Goal: Navigation & Orientation: Find specific page/section

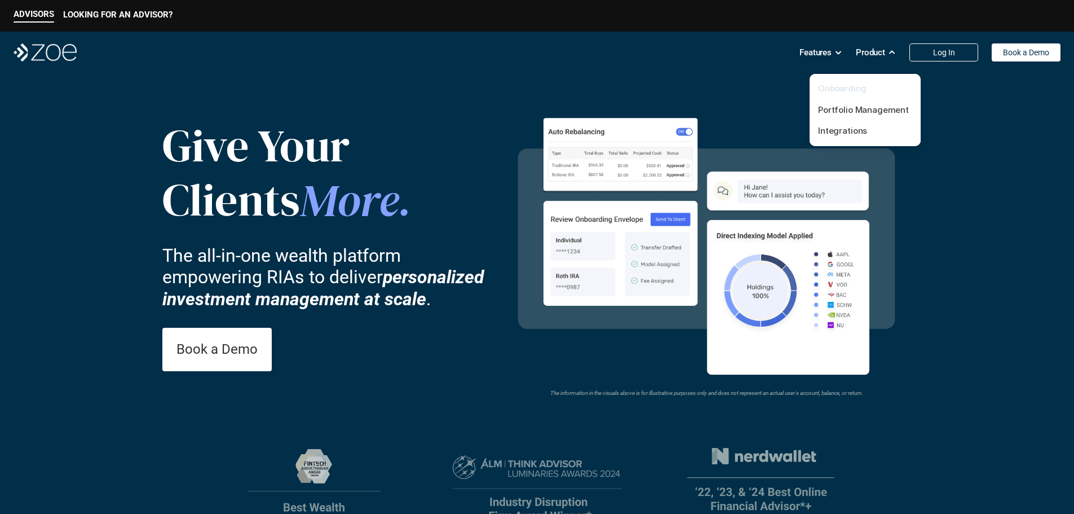
click at [843, 83] on link "Onboarding" at bounding box center [842, 88] width 48 height 11
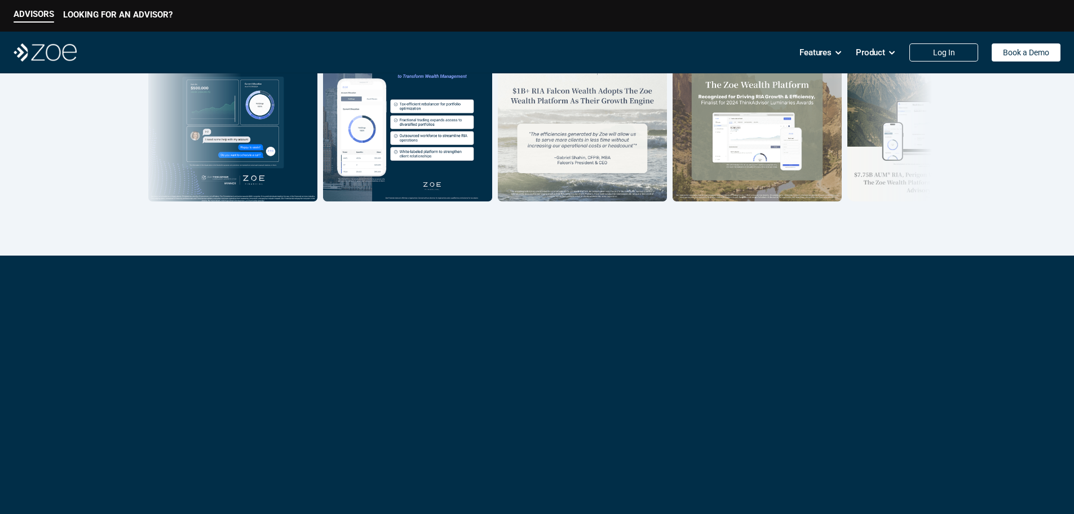
scroll to position [1579, 0]
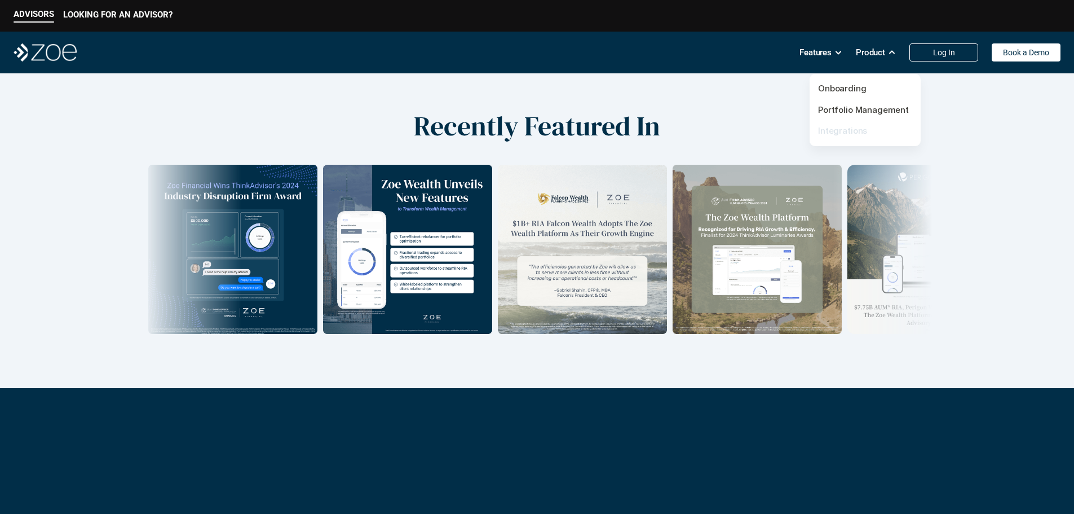
click at [862, 130] on link "Integrations" at bounding box center [842, 130] width 49 height 11
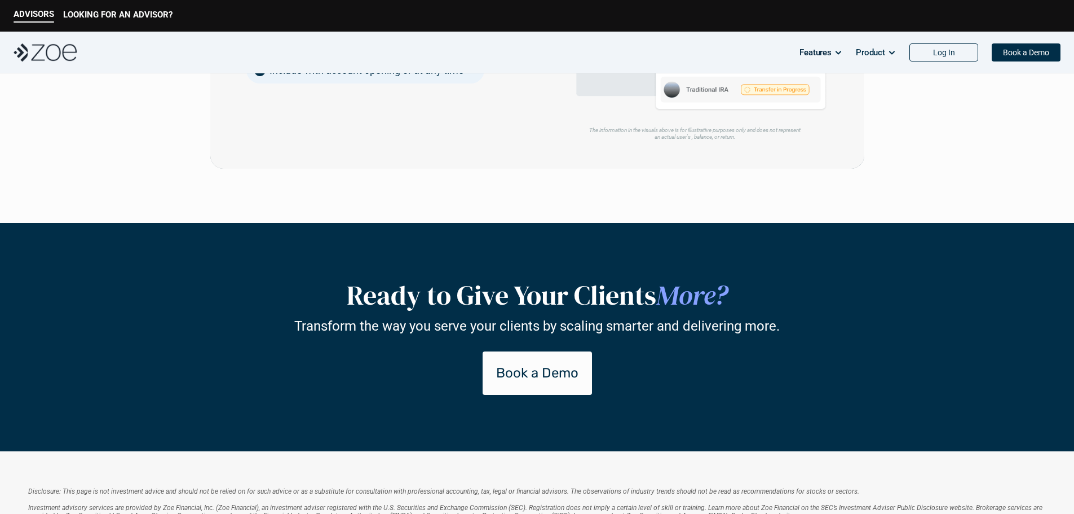
scroll to position [1642, 0]
